Goal: Transaction & Acquisition: Purchase product/service

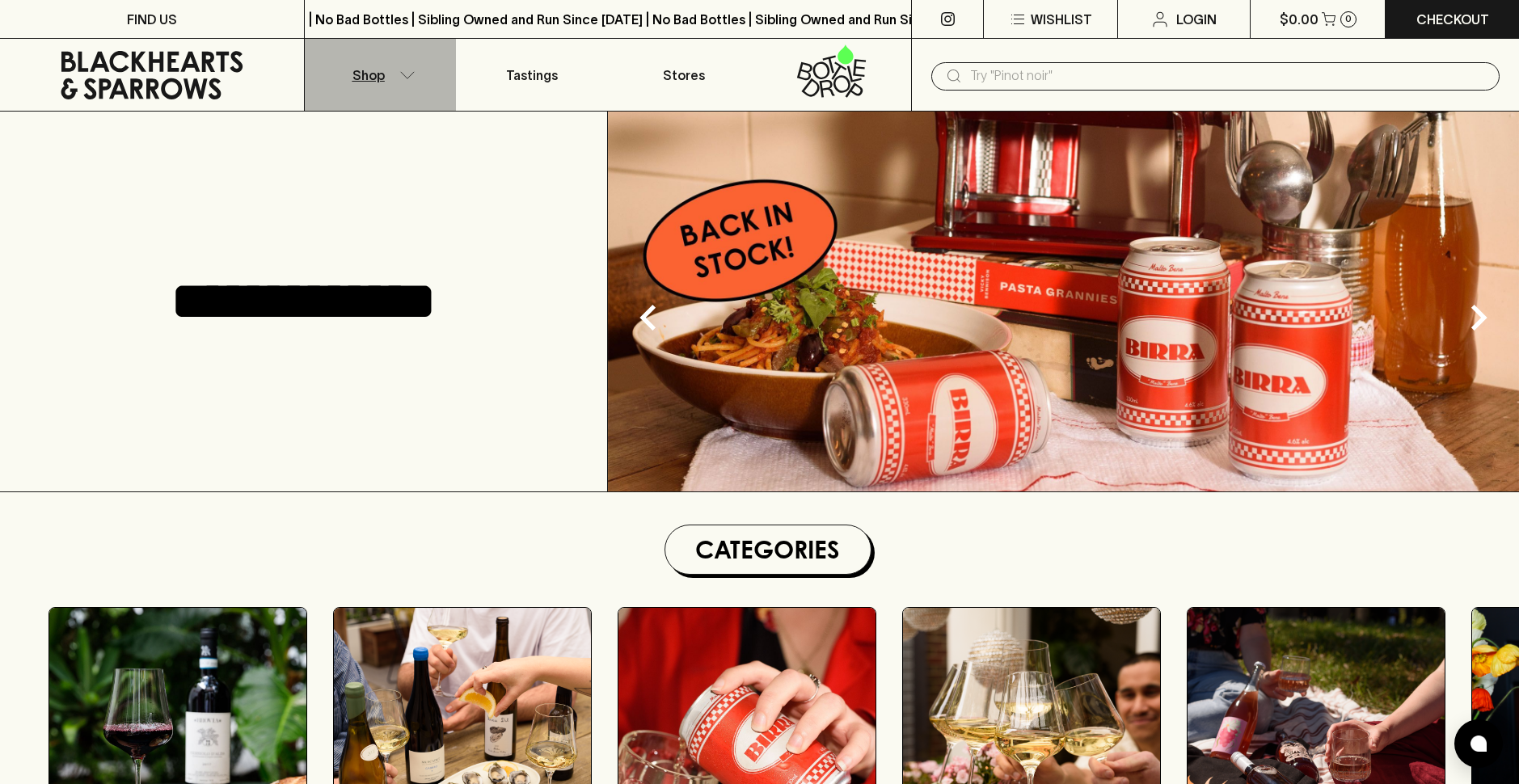
click at [414, 78] on icon "button" at bounding box center [407, 75] width 16 height 8
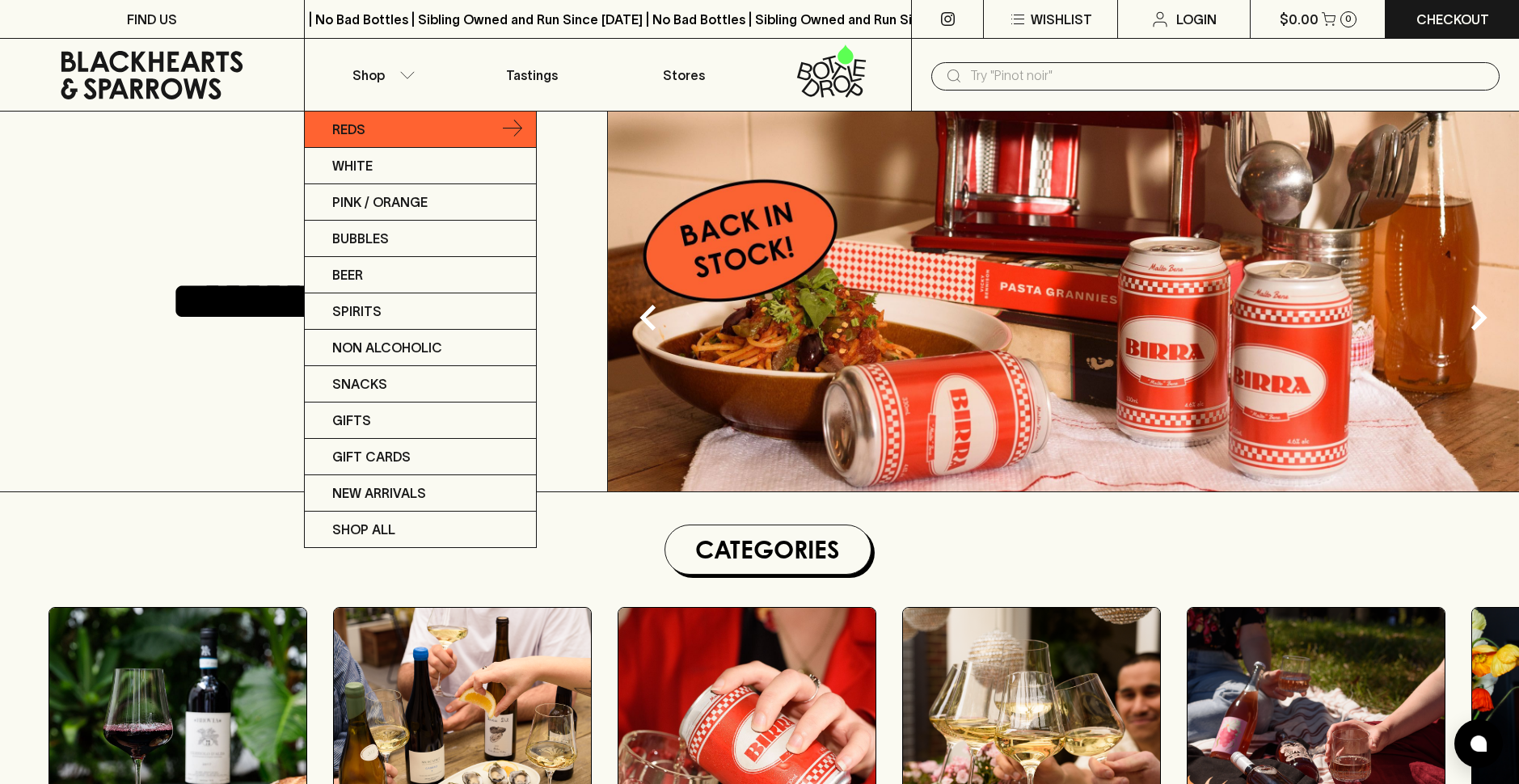
click at [398, 129] on link "Reds" at bounding box center [420, 129] width 231 height 36
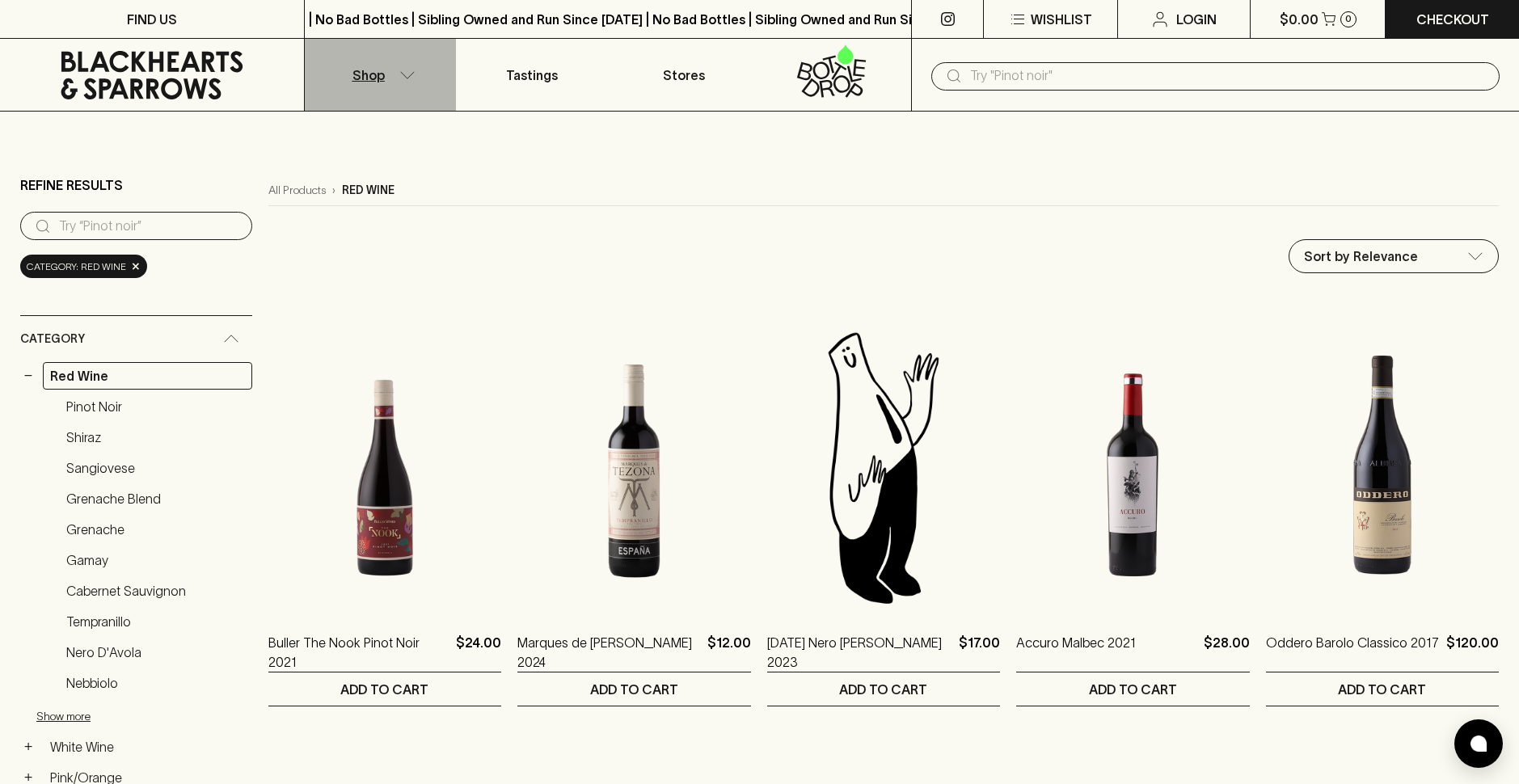
click at [404, 73] on icon "button" at bounding box center [407, 75] width 16 height 8
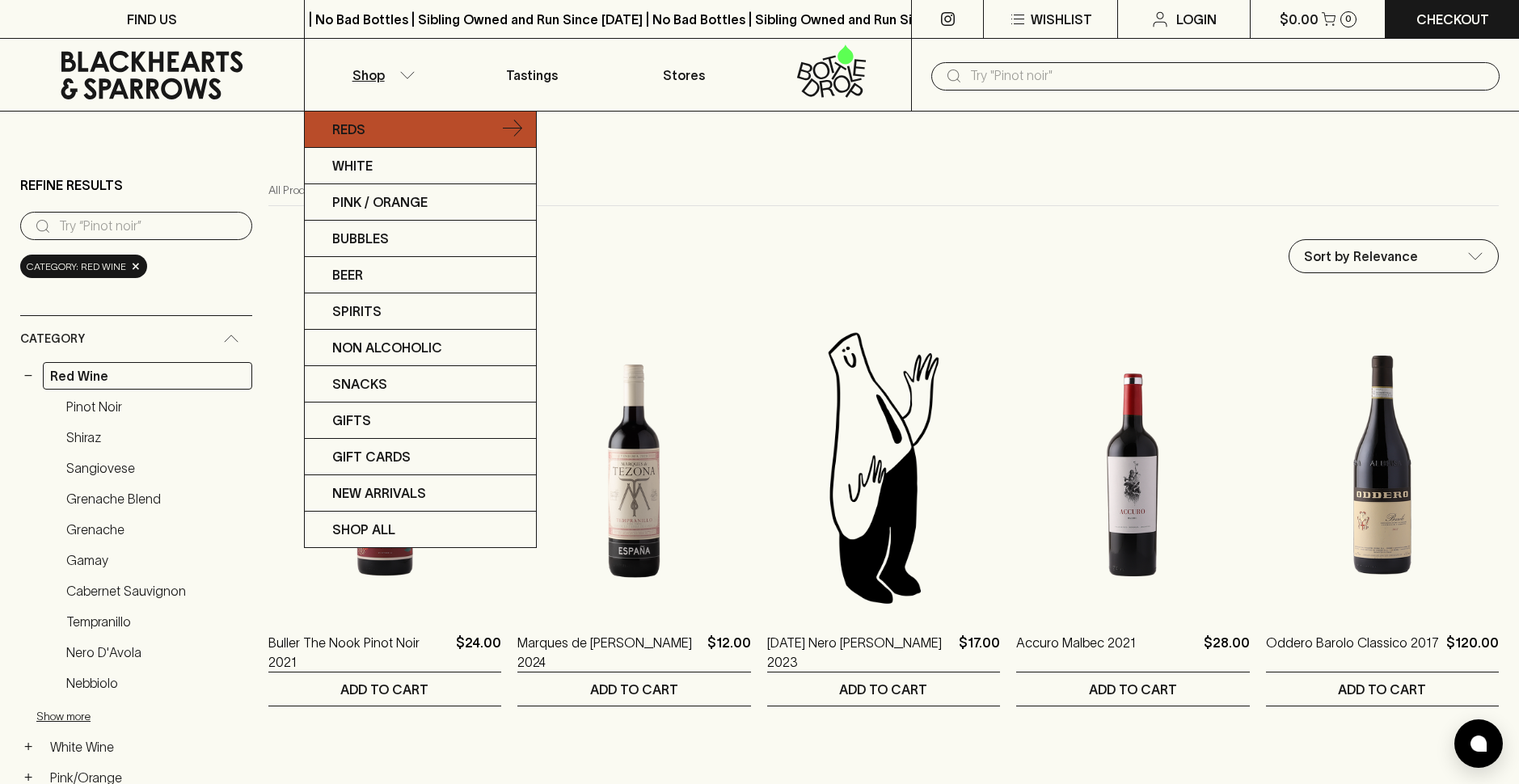
click at [461, 137] on link "Reds" at bounding box center [420, 129] width 231 height 36
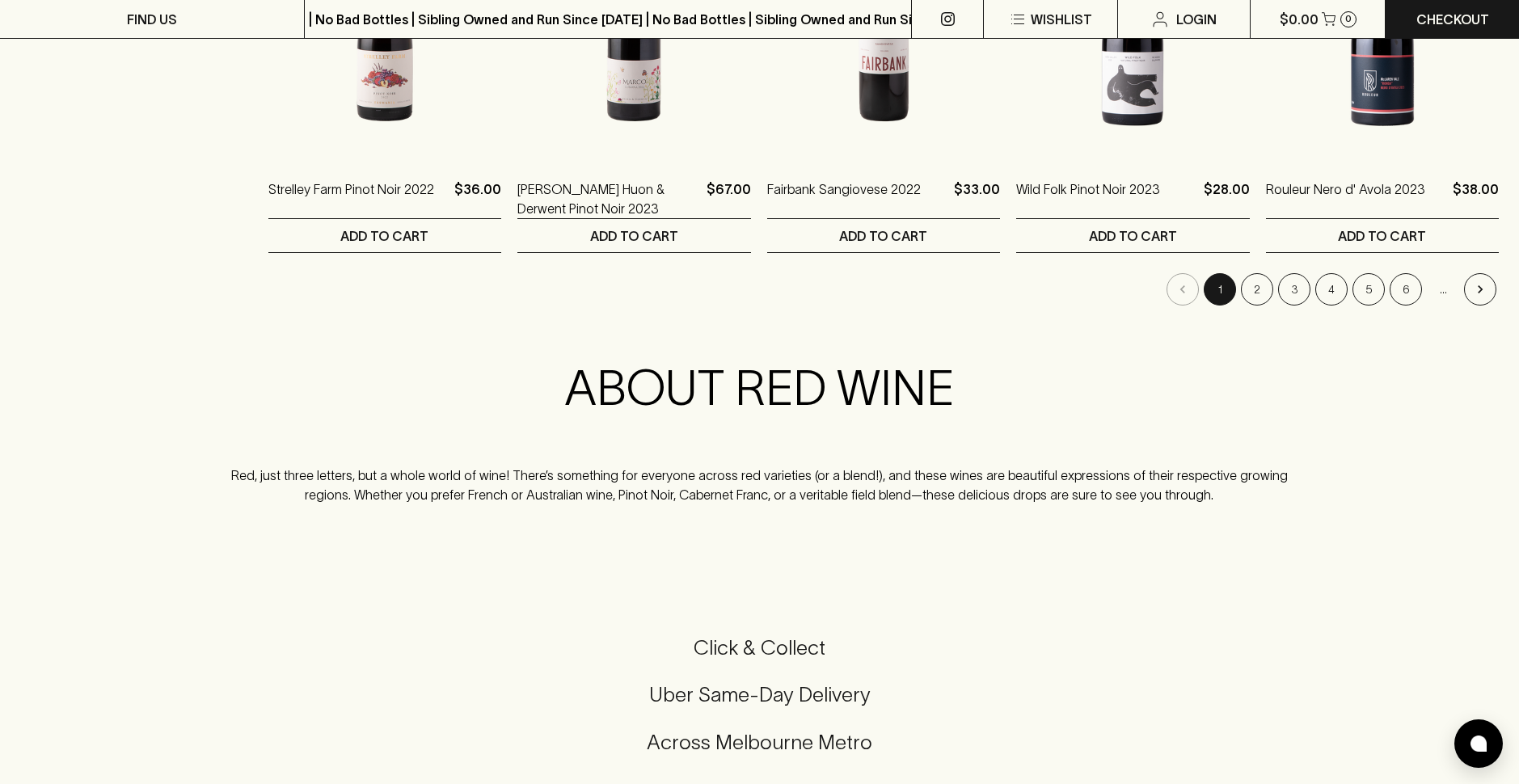
scroll to position [1739, 0]
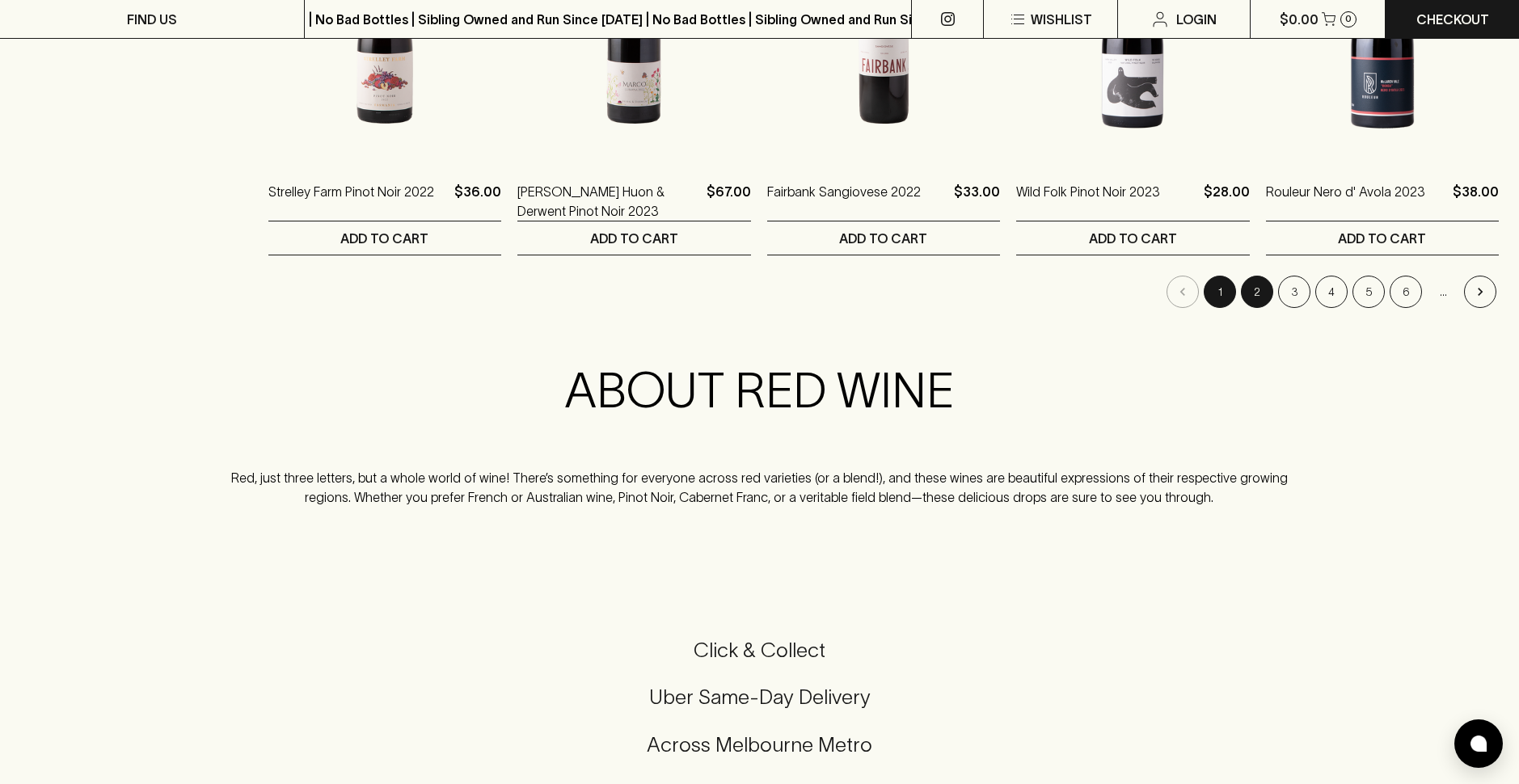
click at [1251, 293] on button "2" at bounding box center [1256, 292] width 33 height 33
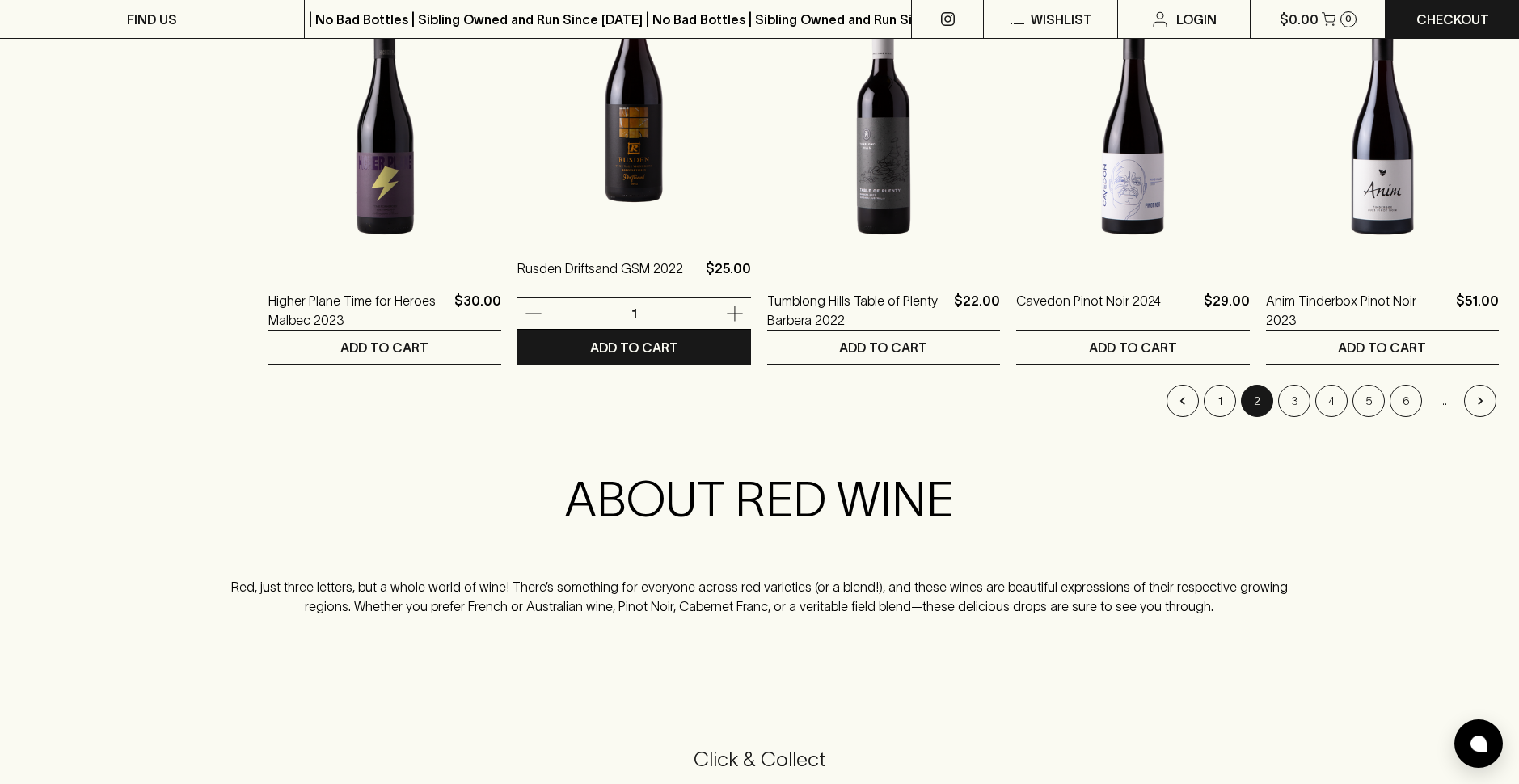
scroll to position [1478, 0]
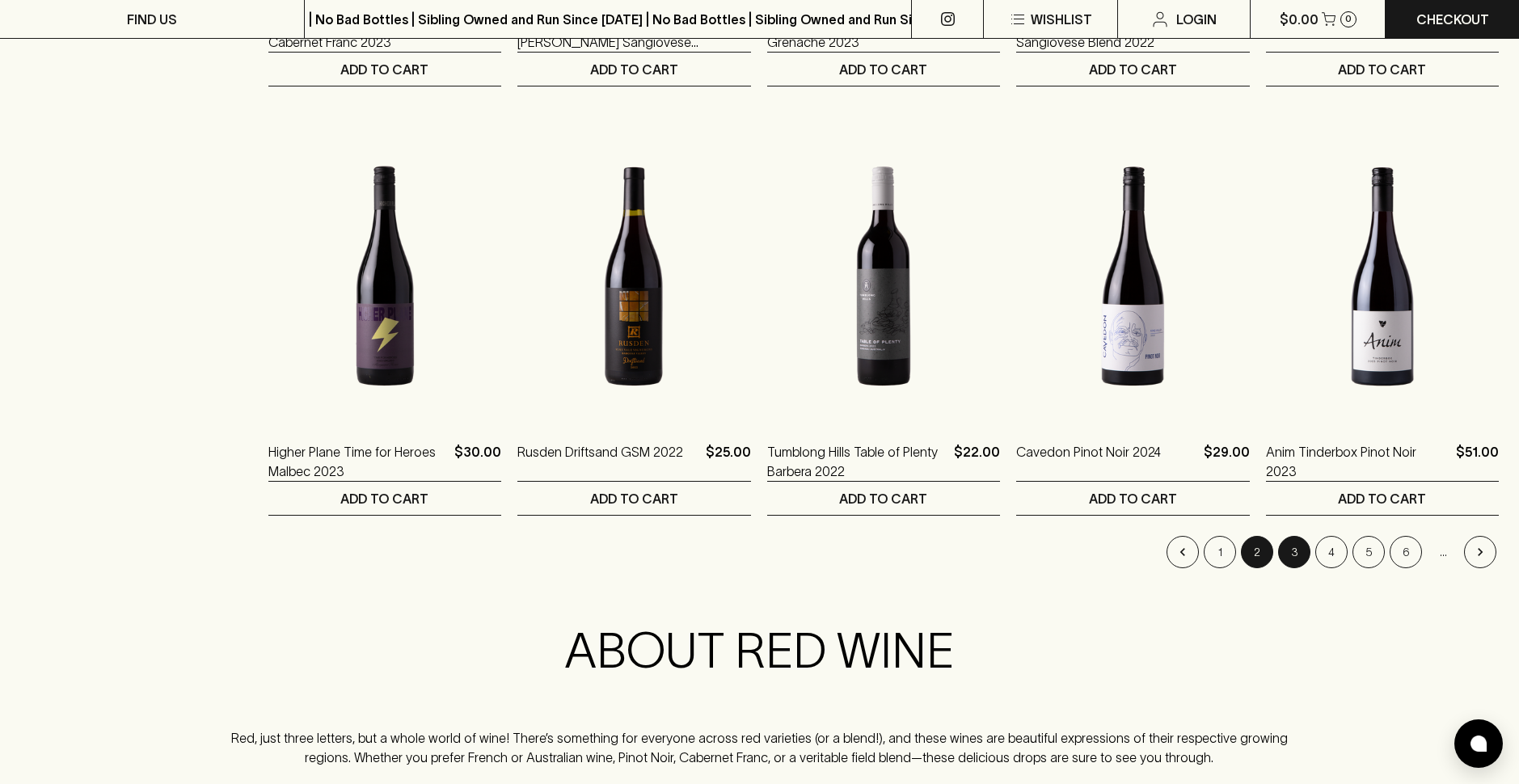
click at [1287, 551] on button "3" at bounding box center [1294, 551] width 33 height 33
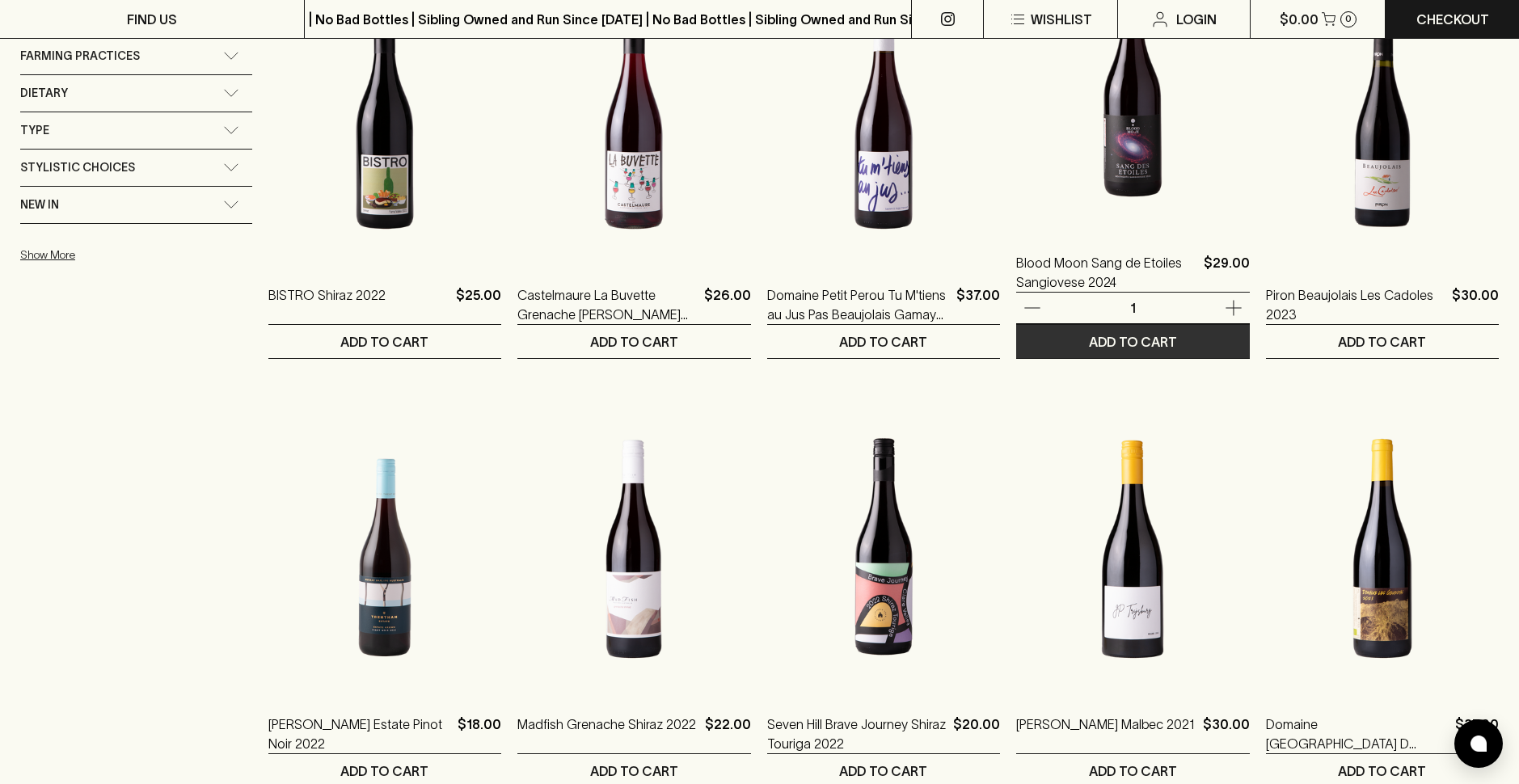
scroll to position [1544, 0]
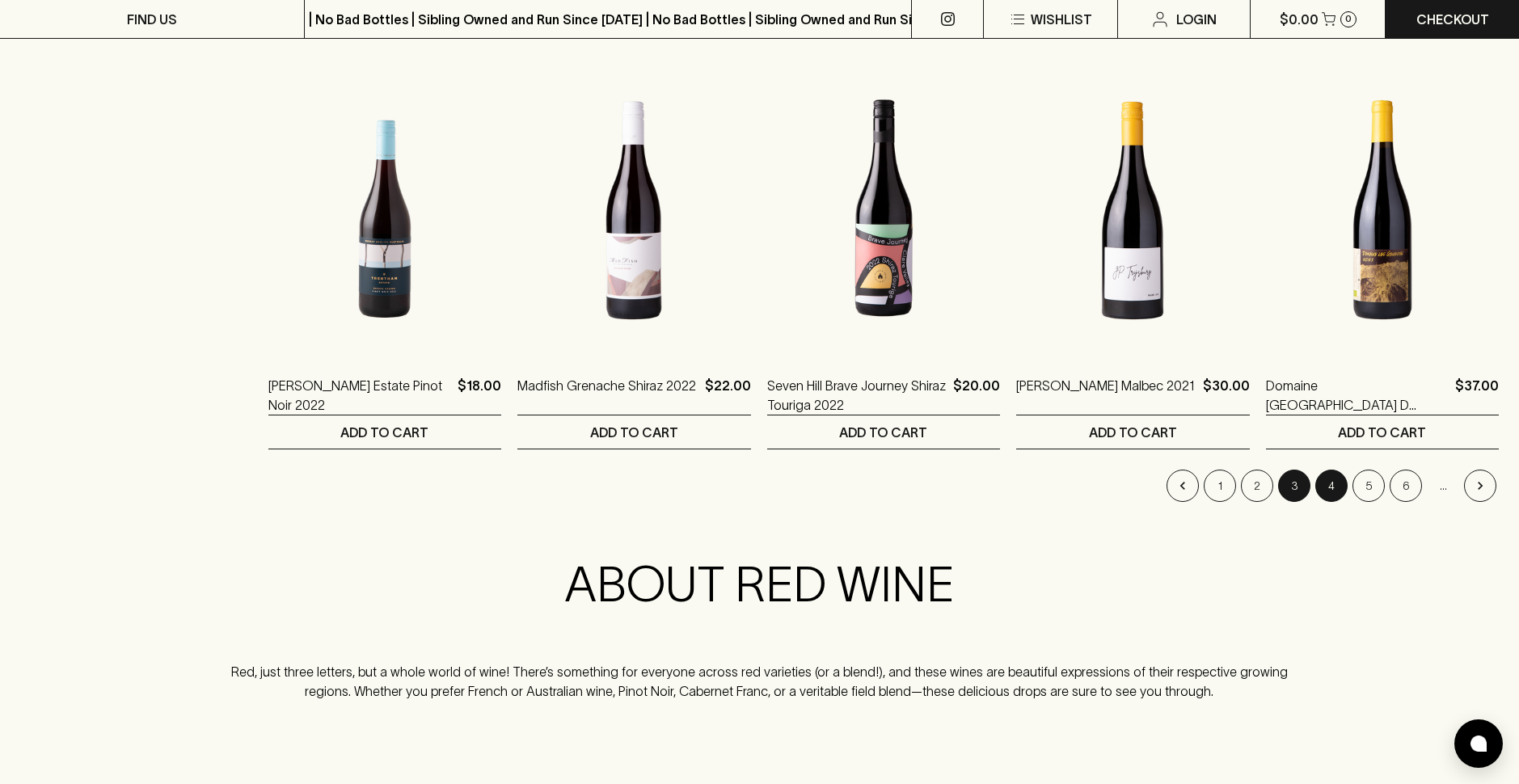
click at [1338, 487] on button "4" at bounding box center [1331, 485] width 33 height 33
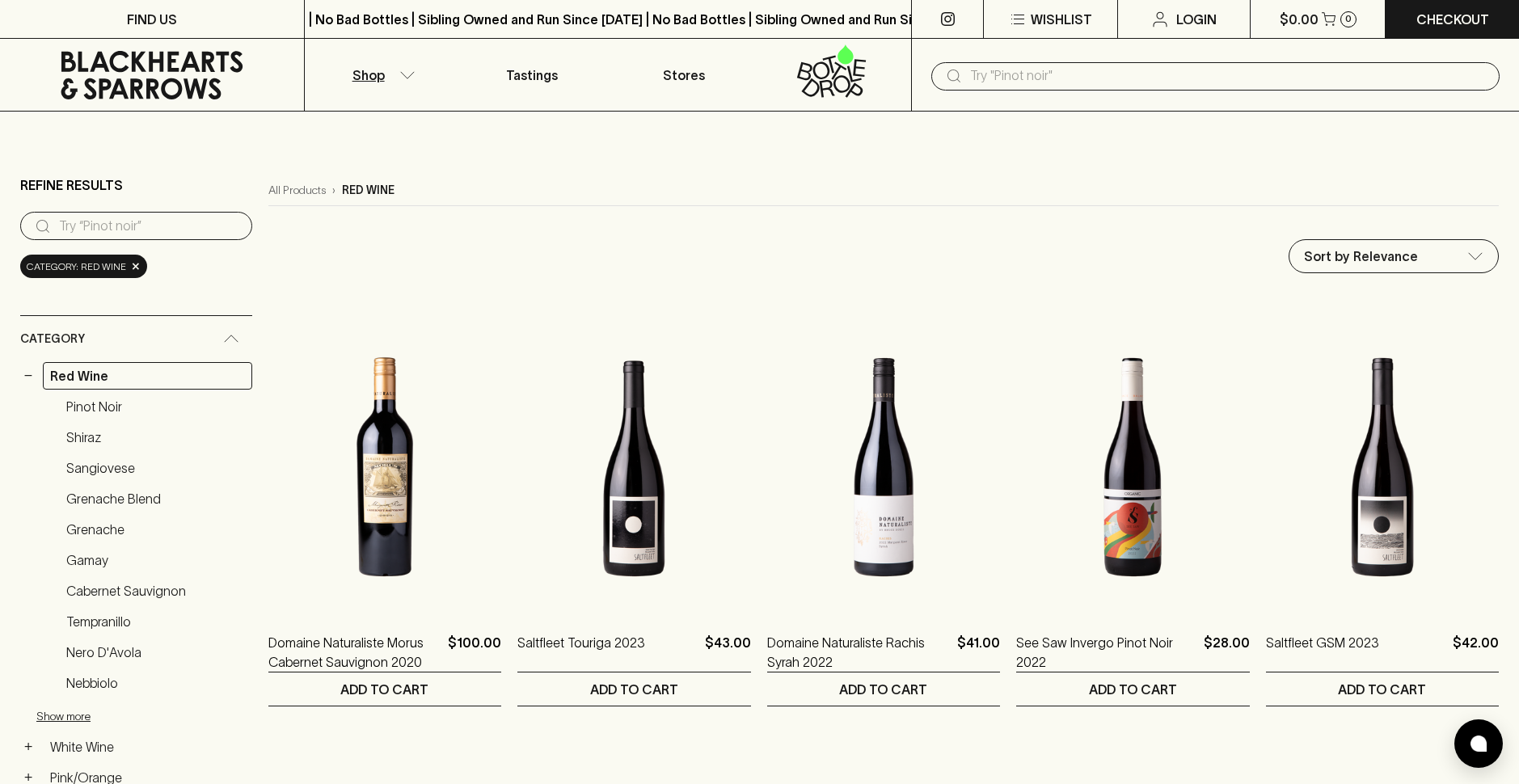
click at [625, 205] on div "All Products › red wine" at bounding box center [884, 190] width 1231 height 31
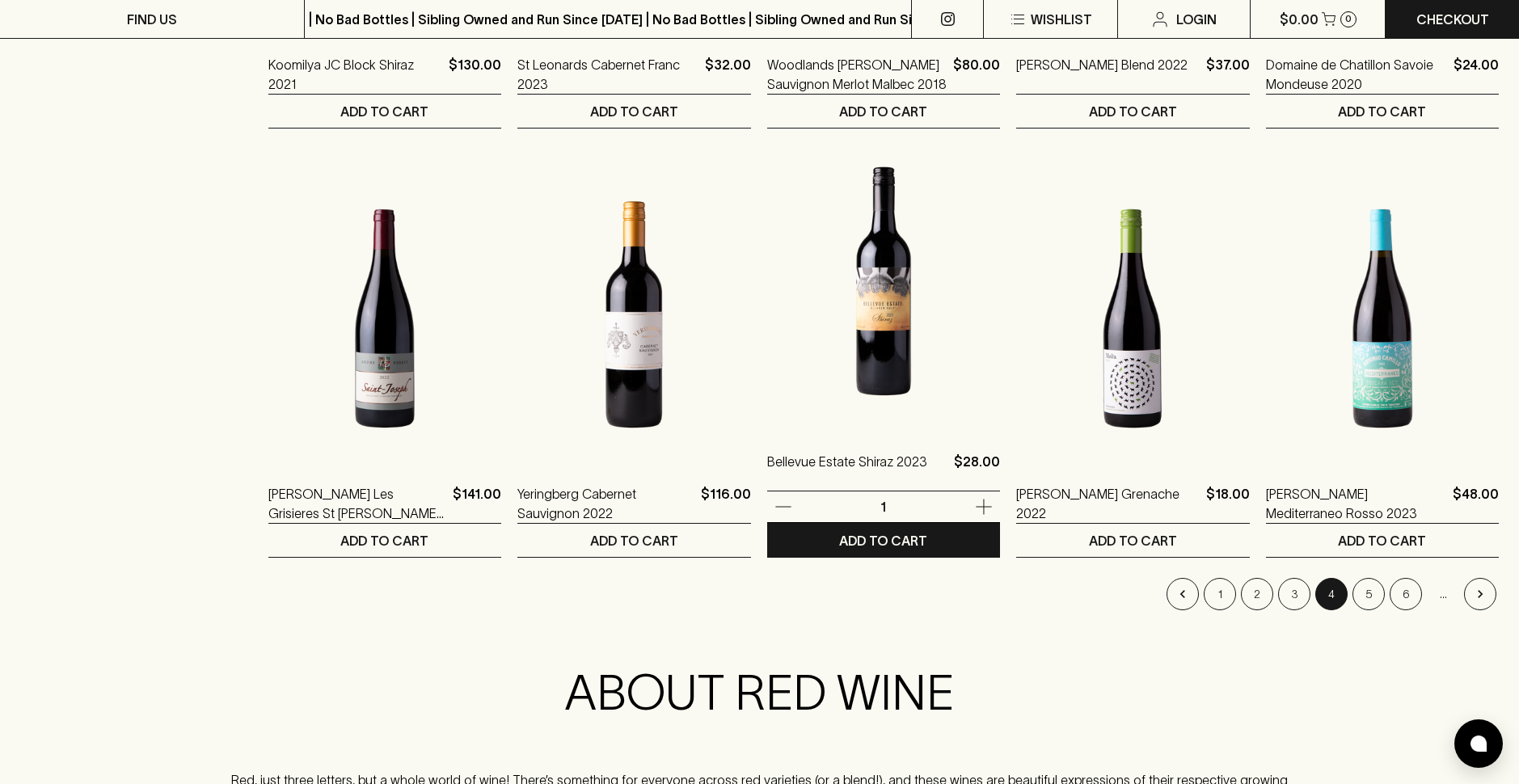
scroll to position [1305, 0]
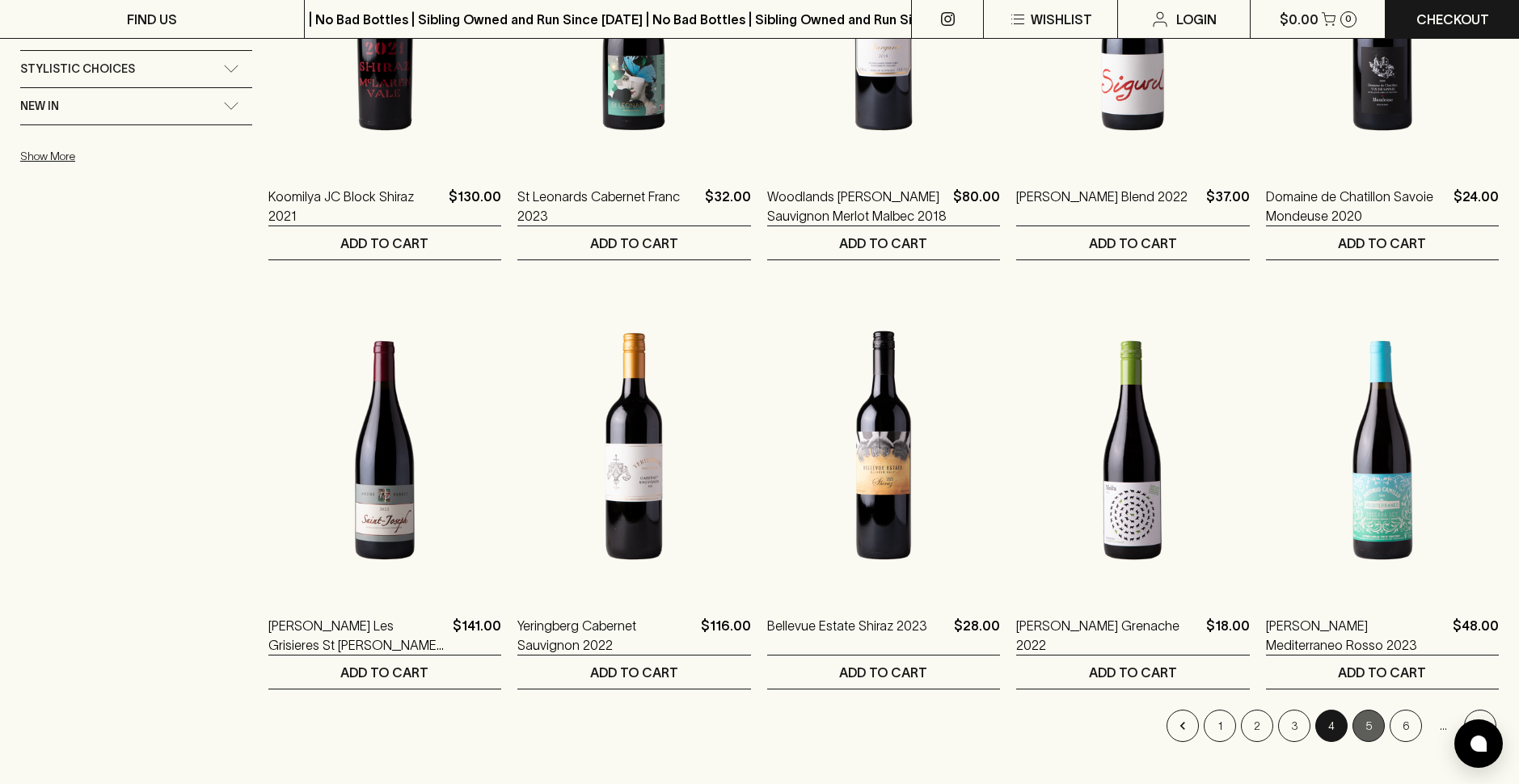
click at [1373, 719] on button "5" at bounding box center [1368, 726] width 33 height 33
